Goal: Check status

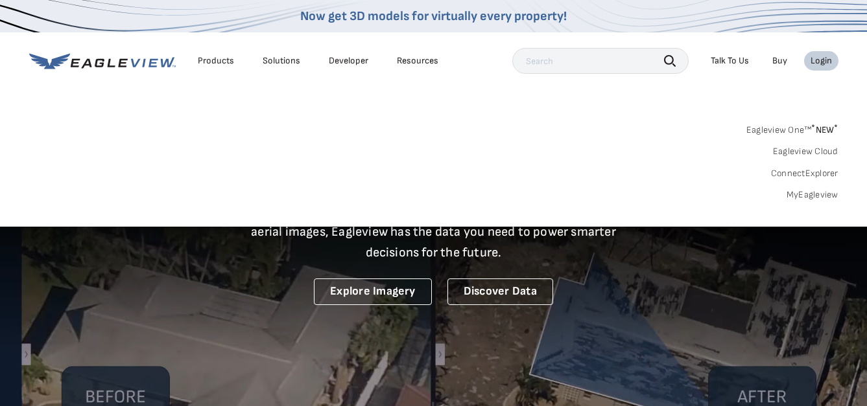
click at [806, 199] on link "MyEagleview" at bounding box center [812, 195] width 52 height 12
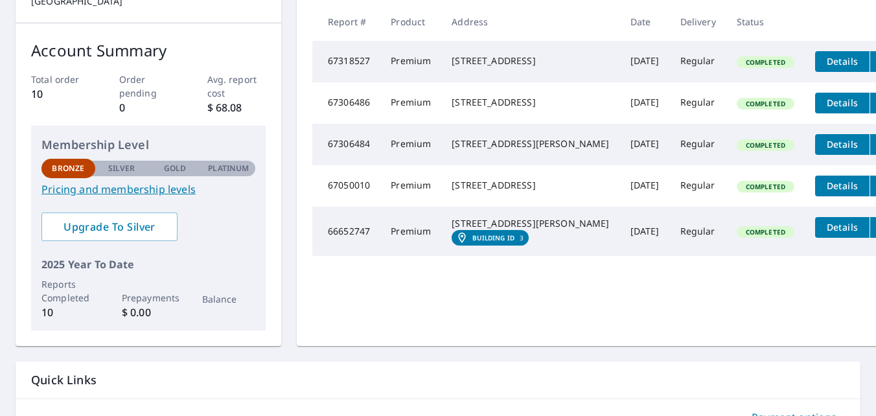
scroll to position [65, 0]
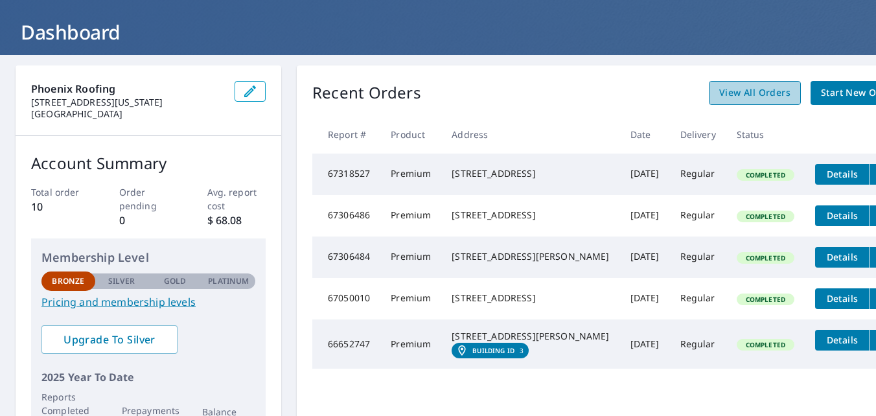
click at [709, 83] on link "View All Orders" at bounding box center [755, 93] width 92 height 24
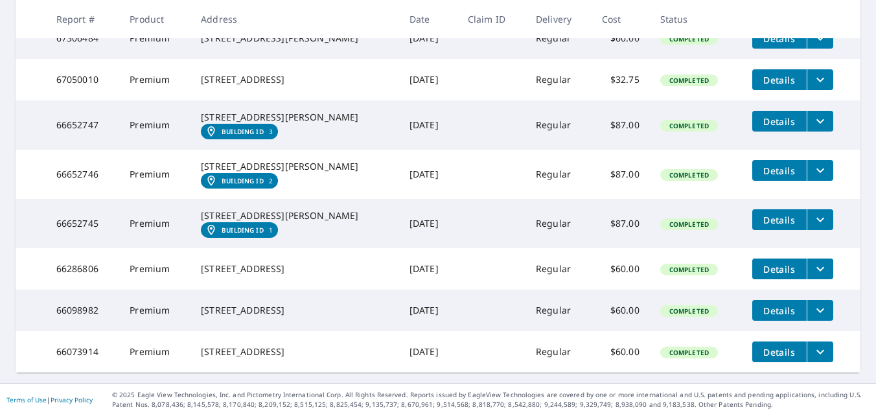
scroll to position [428, 0]
click at [760, 349] on span "Details" at bounding box center [779, 352] width 39 height 12
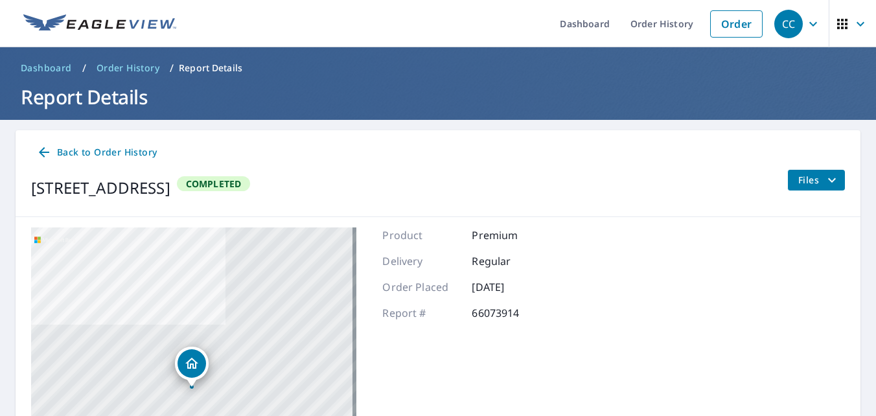
click at [826, 177] on icon "filesDropdownBtn-66073914" at bounding box center [833, 180] width 16 height 16
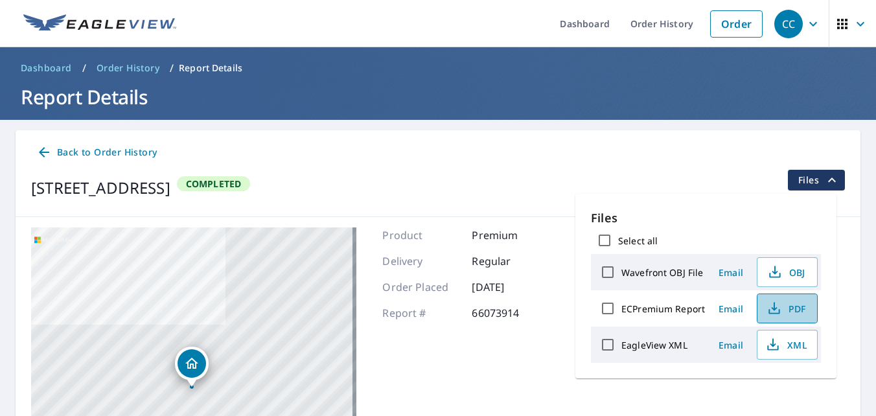
click at [778, 314] on icon "button" at bounding box center [775, 309] width 16 height 16
